Goal: Navigation & Orientation: Find specific page/section

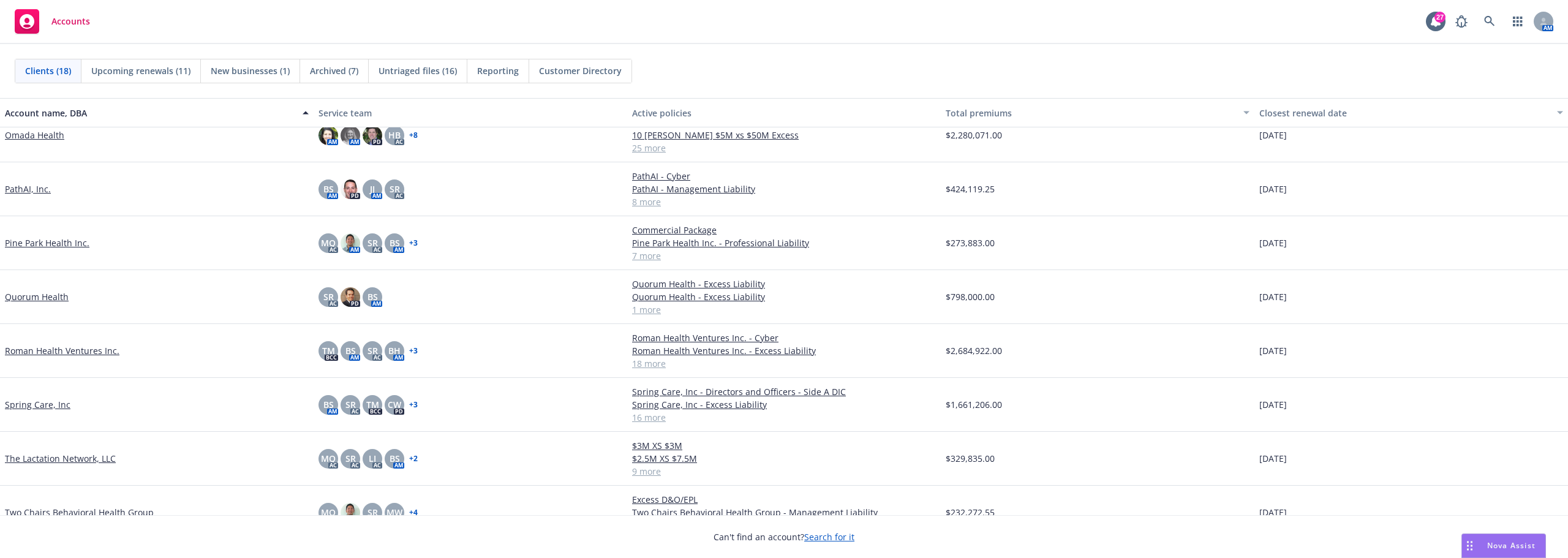
scroll to position [494, 0]
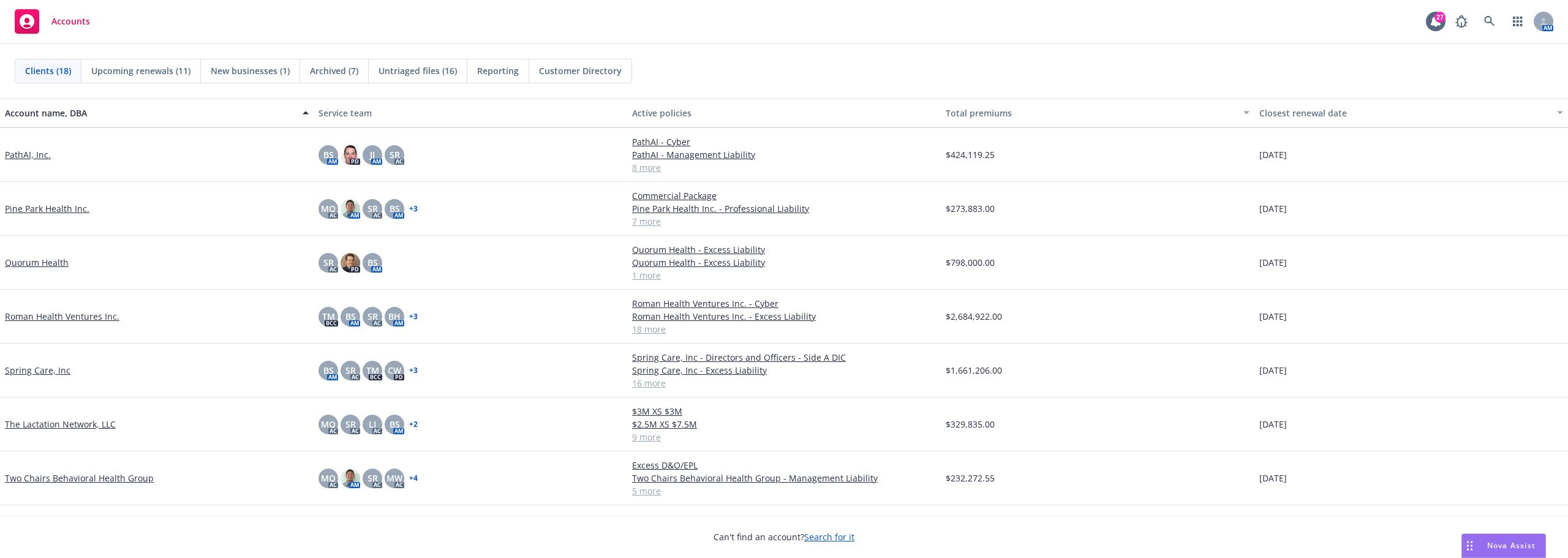
click at [52, 421] on link "The Lactation Network, LLC" at bounding box center [60, 424] width 111 height 13
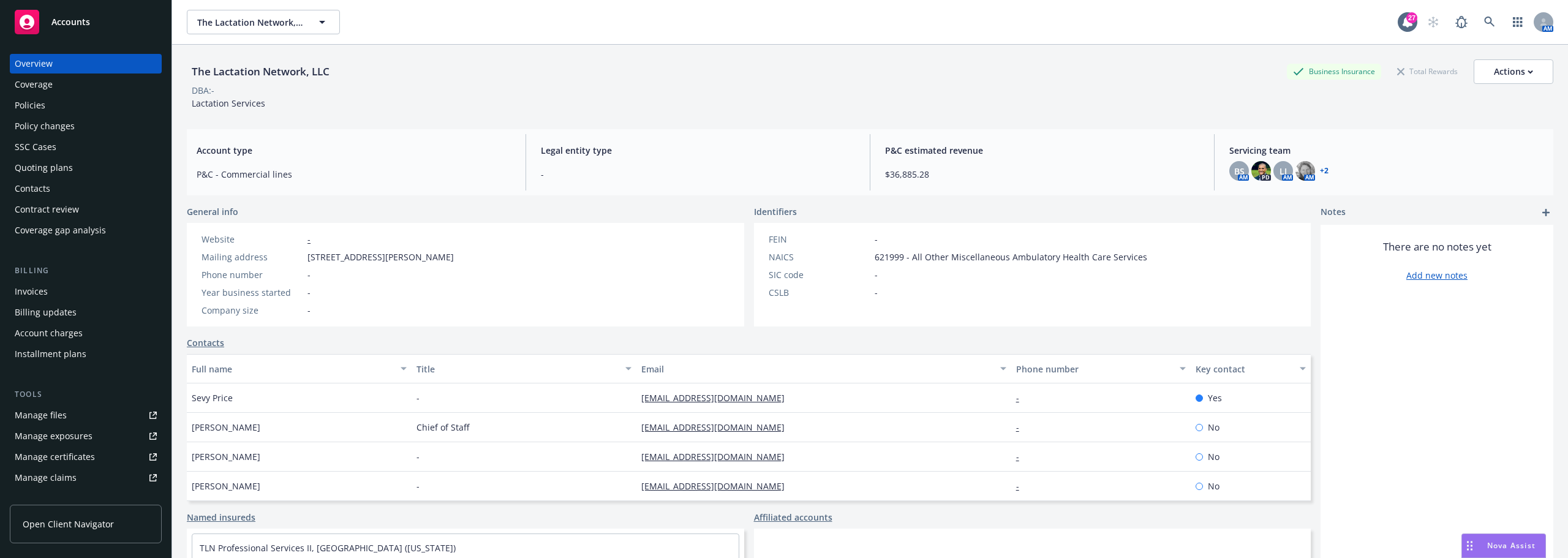
click at [59, 294] on div "Invoices" at bounding box center [86, 292] width 142 height 20
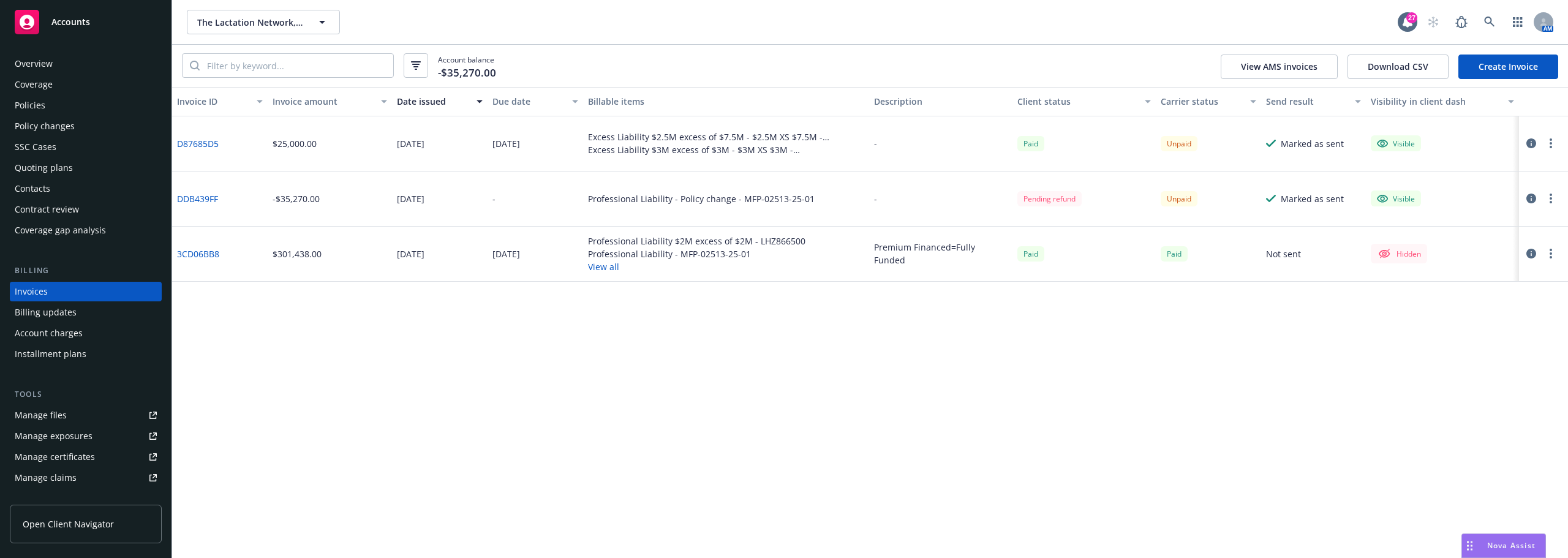
click at [568, 306] on div "Invoice ID Invoice amount Date issued Due date Billable items Description Clien…" at bounding box center [870, 322] width 1396 height 471
click at [673, 201] on div "Professional Liability - Policy change - MFP-02513-25-01" at bounding box center [701, 199] width 227 height 13
drag, startPoint x: 31, startPoint y: 112, endPoint x: 29, endPoint y: 119, distance: 7.3
click at [31, 112] on div "Policies" at bounding box center [30, 105] width 31 height 20
click at [36, 98] on div "Policies" at bounding box center [30, 105] width 31 height 20
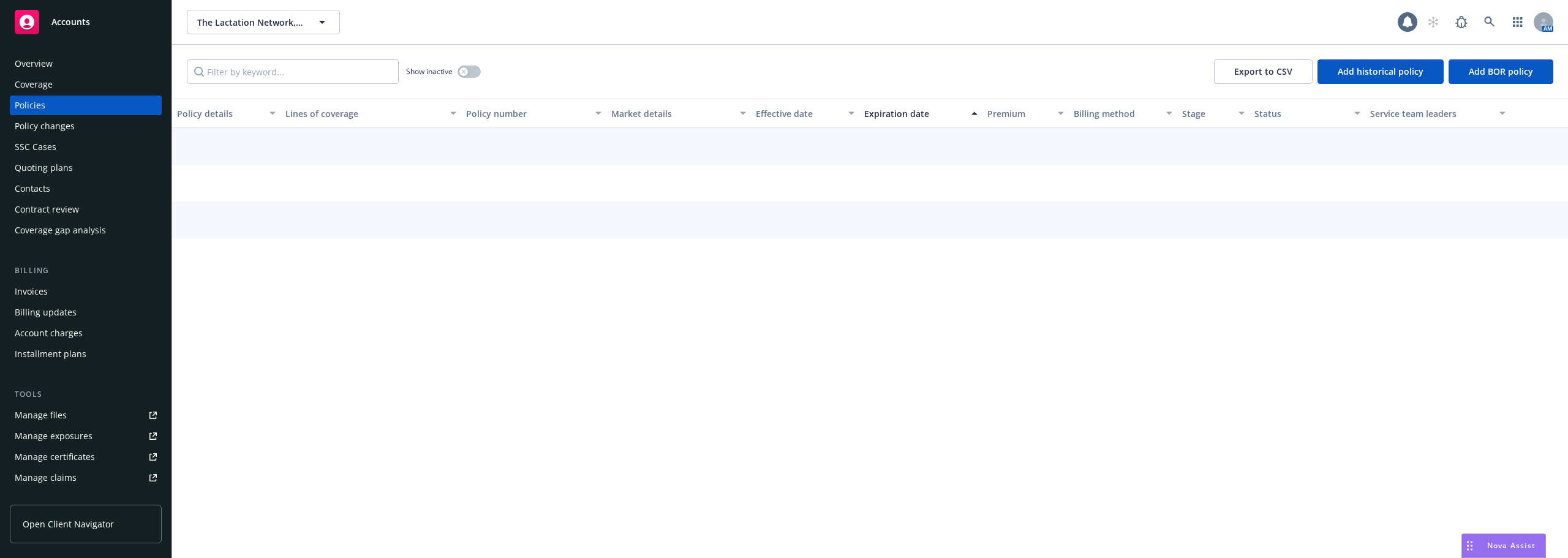
click at [35, 65] on div "Overview" at bounding box center [33, 63] width 38 height 20
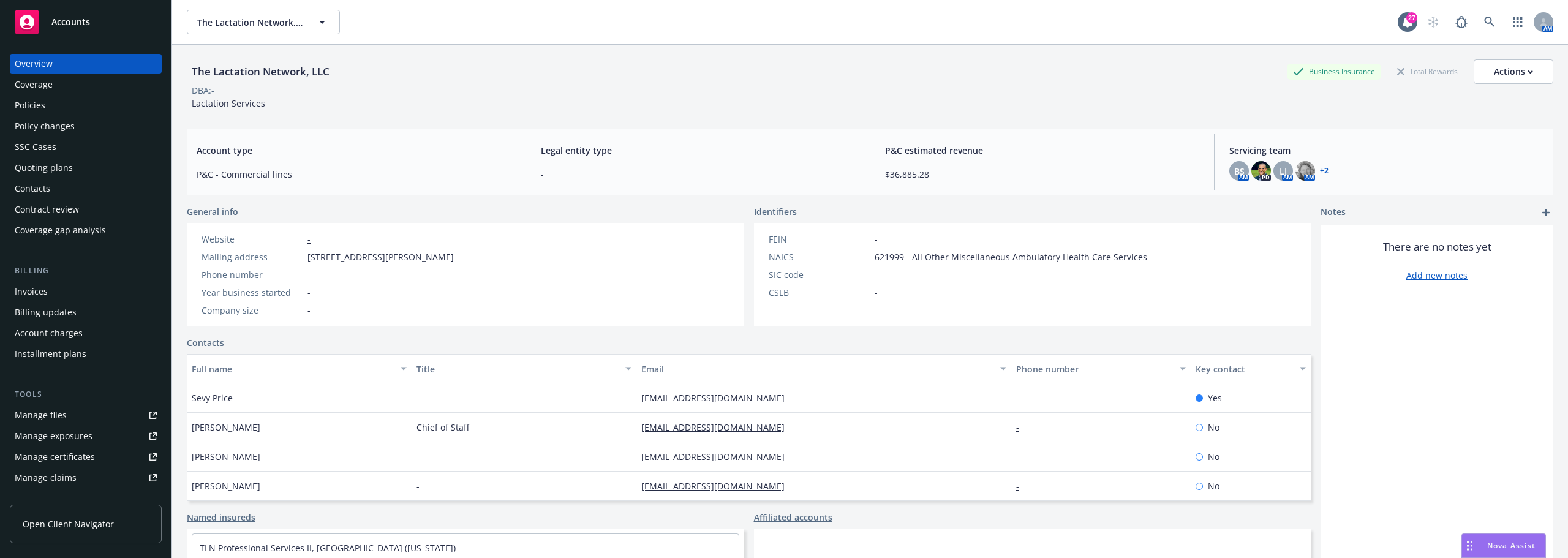
click at [725, 289] on div "Website - Mailing address [STREET_ADDRESS][PERSON_NAME] Phone number - Year bus…" at bounding box center [465, 274] width 558 height 103
click at [248, 24] on span "The Lactation Network, LLC" at bounding box center [251, 22] width 106 height 13
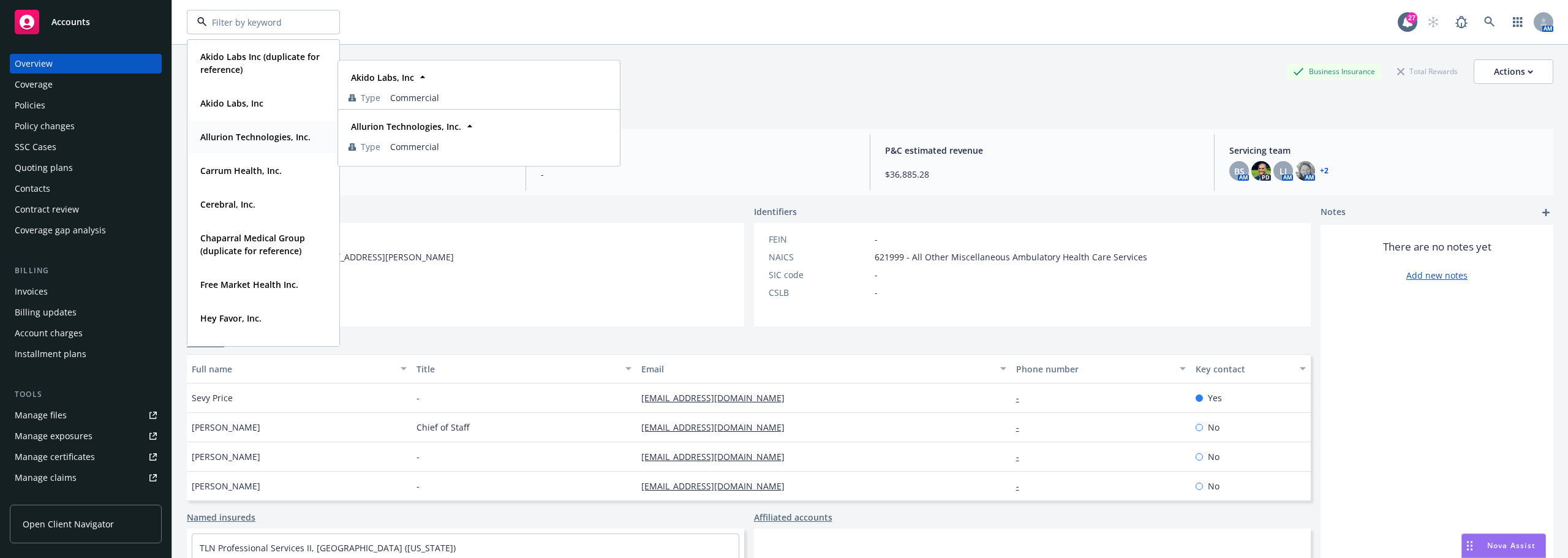
click at [250, 141] on strong "Allurion Technologies, Inc." at bounding box center [255, 137] width 110 height 12
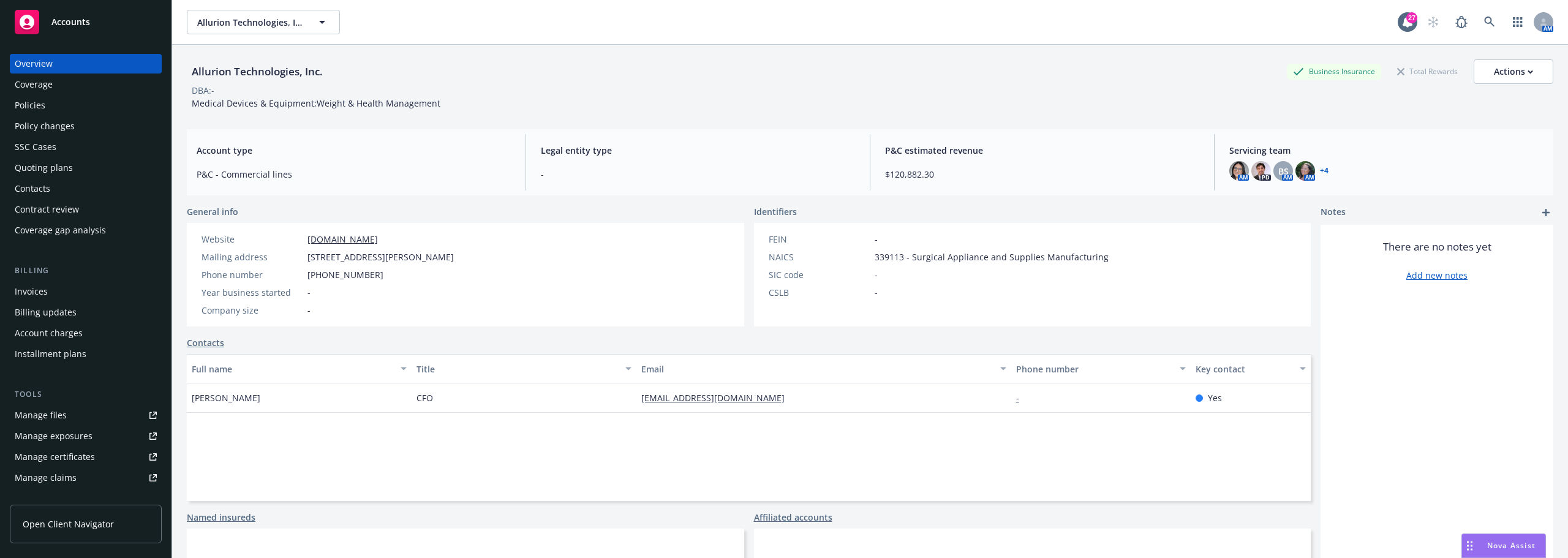
click at [47, 112] on div "Policies" at bounding box center [86, 105] width 142 height 20
